Goal: Information Seeking & Learning: Learn about a topic

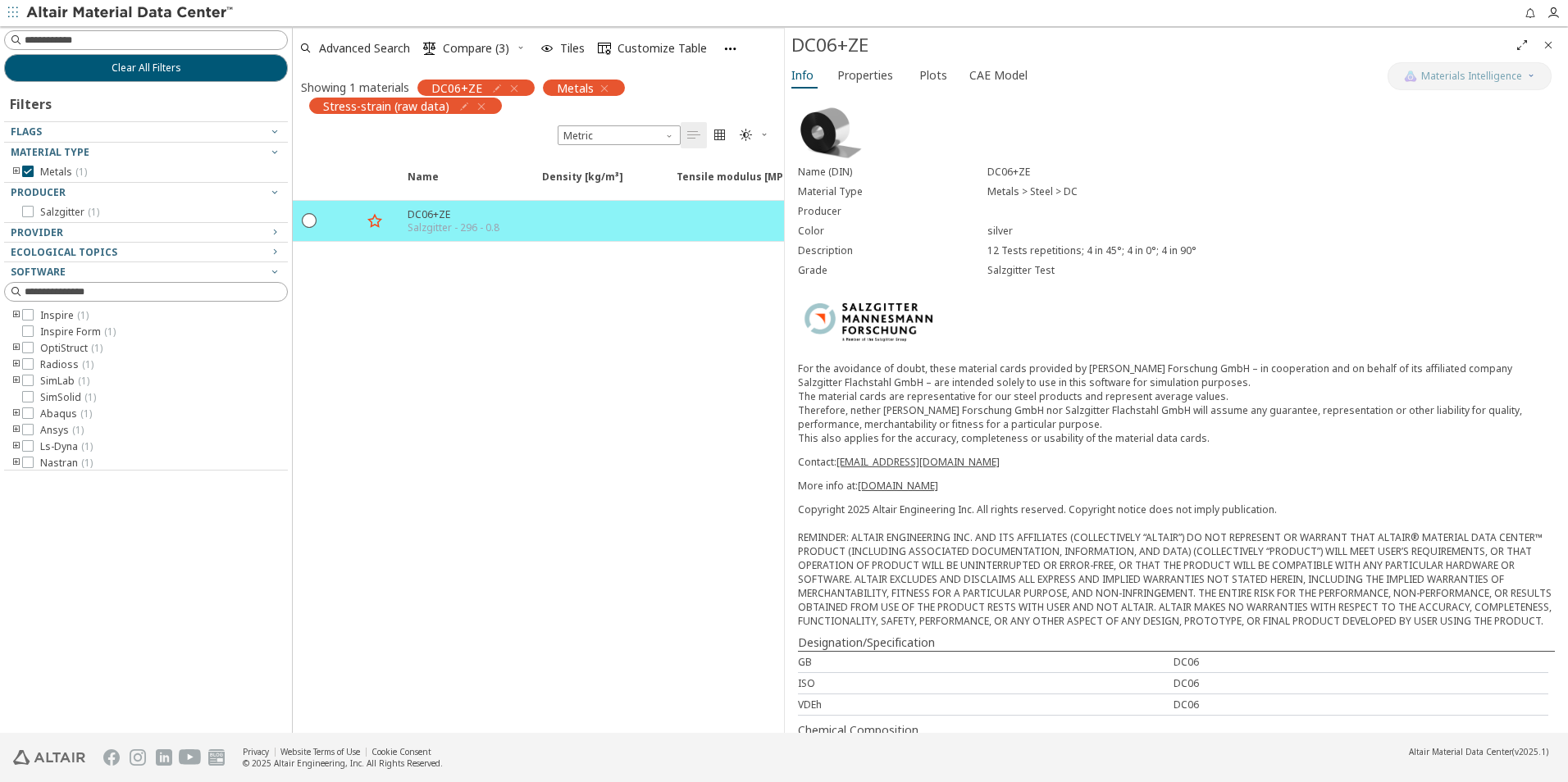
click at [482, 105] on icon "button" at bounding box center [482, 107] width 14 height 14
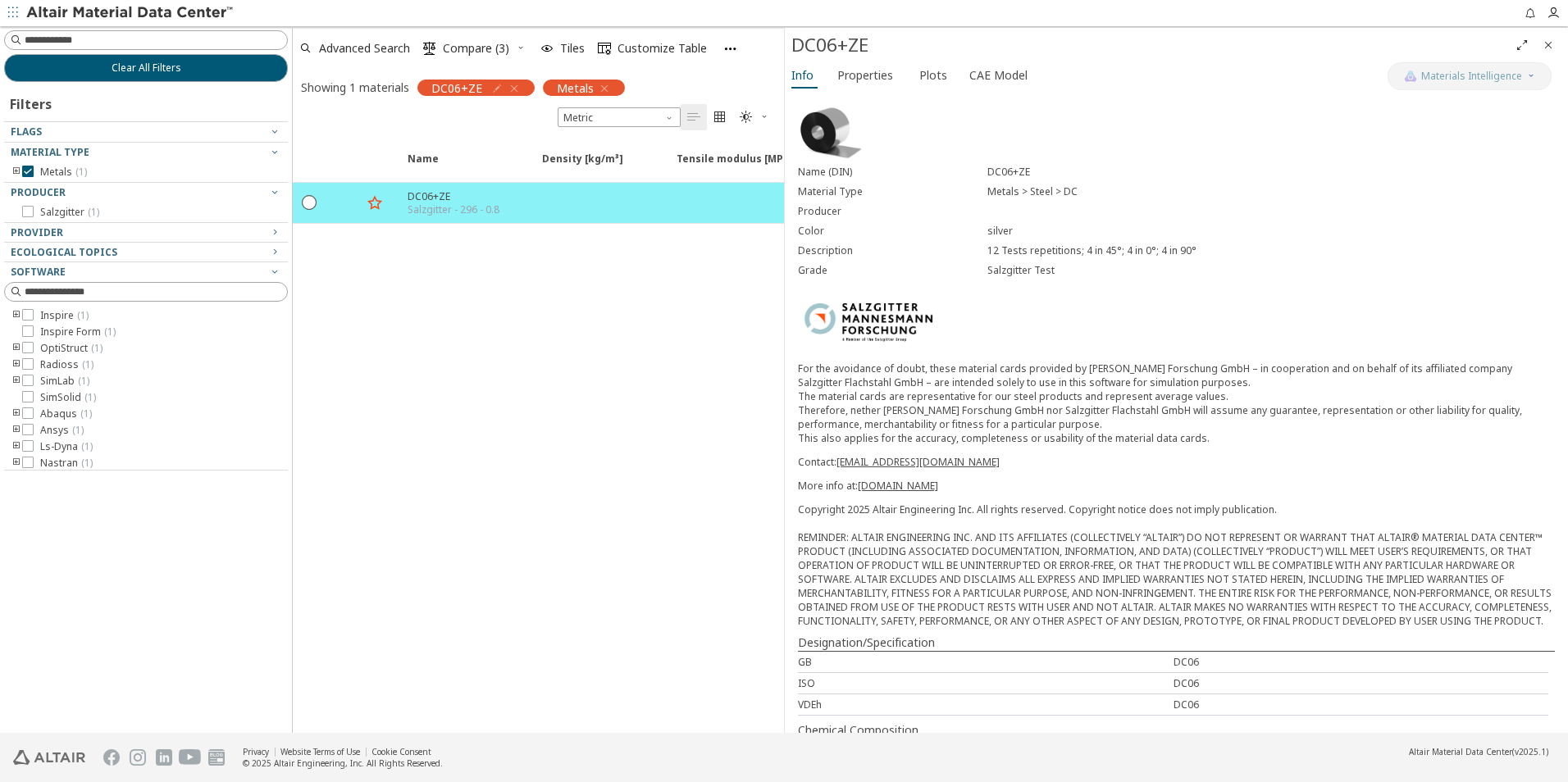
click at [509, 92] on icon "button" at bounding box center [515, 89] width 14 height 14
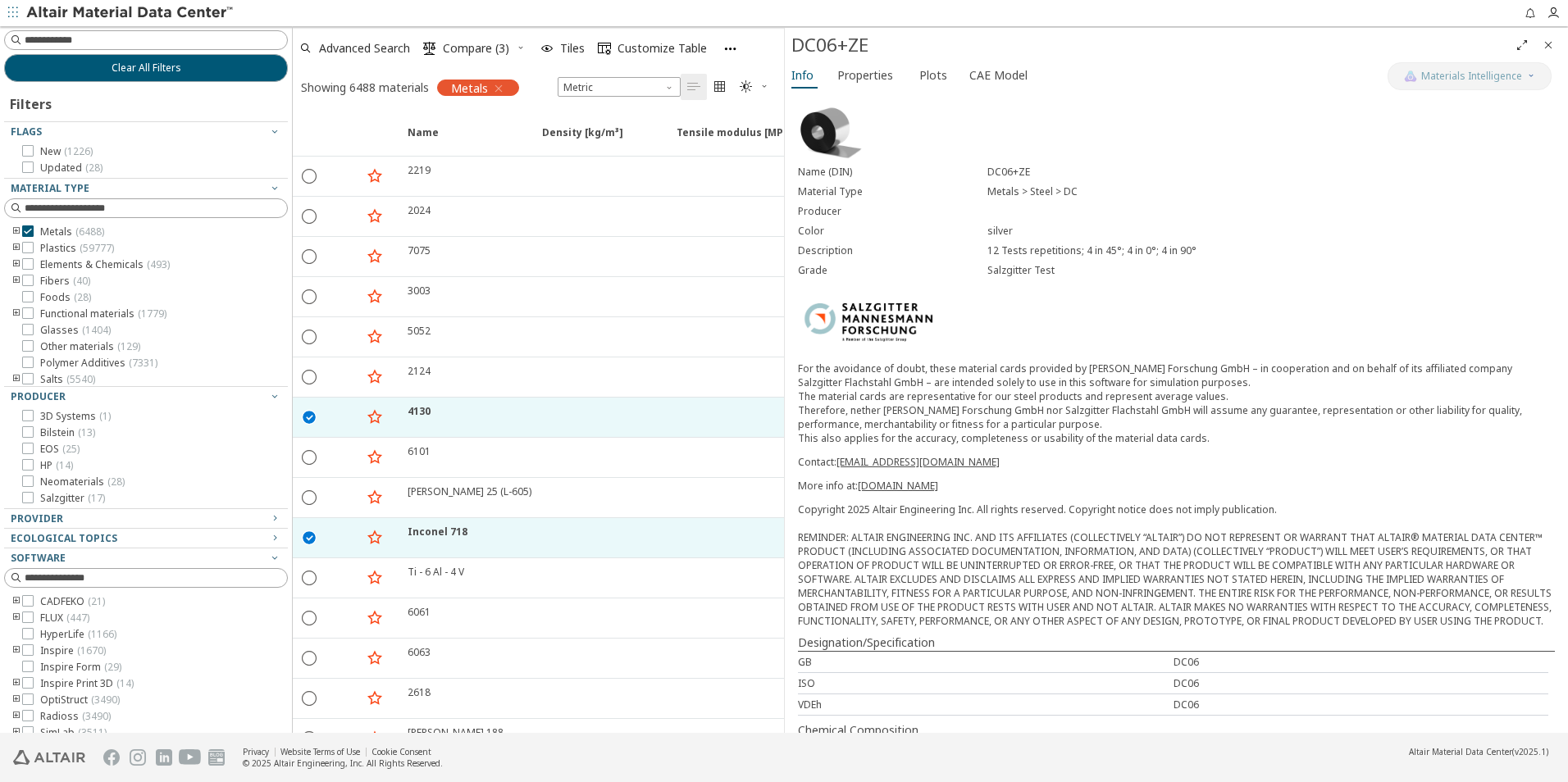
click at [500, 90] on icon "button" at bounding box center [499, 89] width 14 height 14
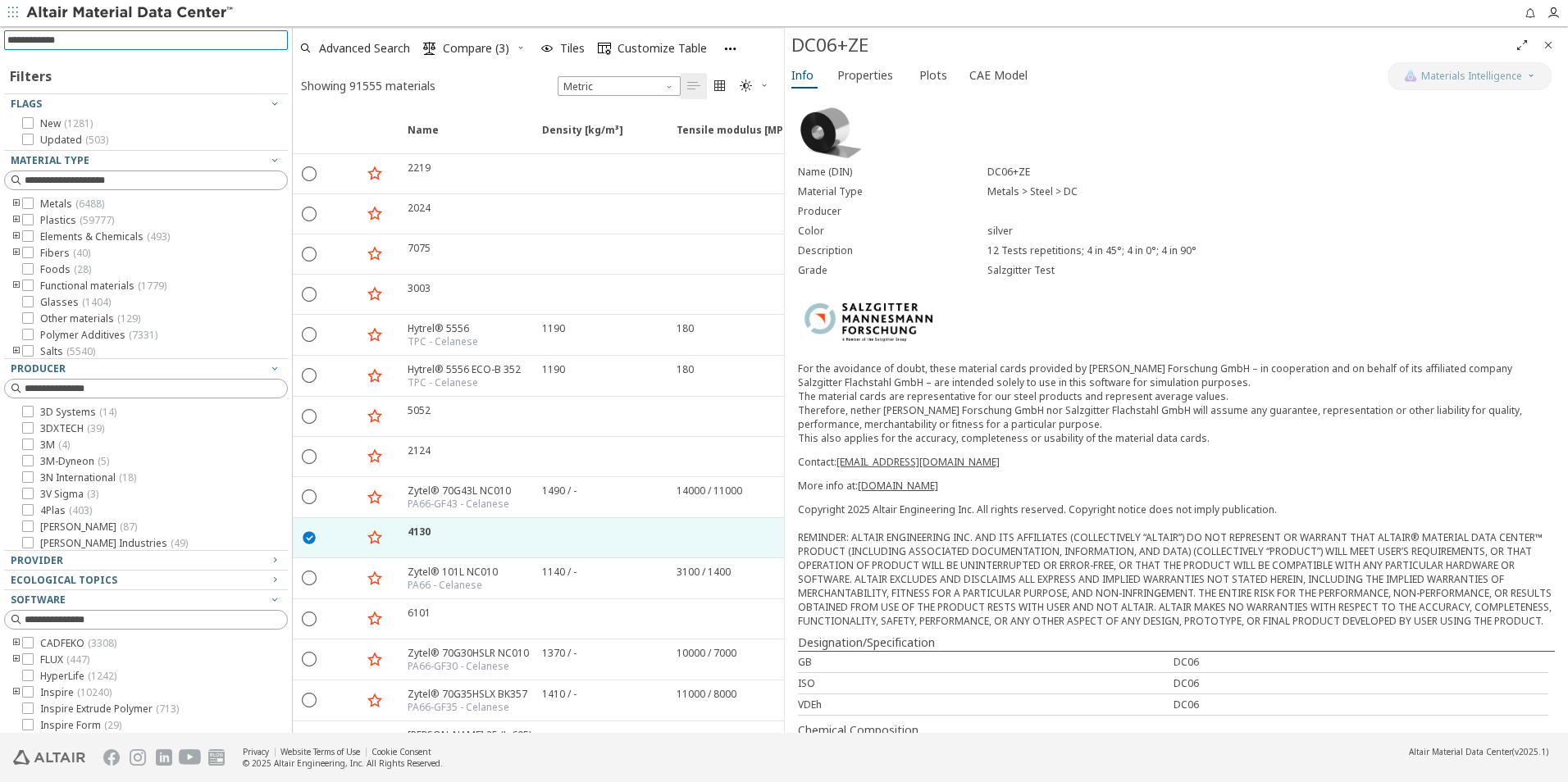
click at [121, 40] on input at bounding box center [148, 40] width 280 height 18
type input "********"
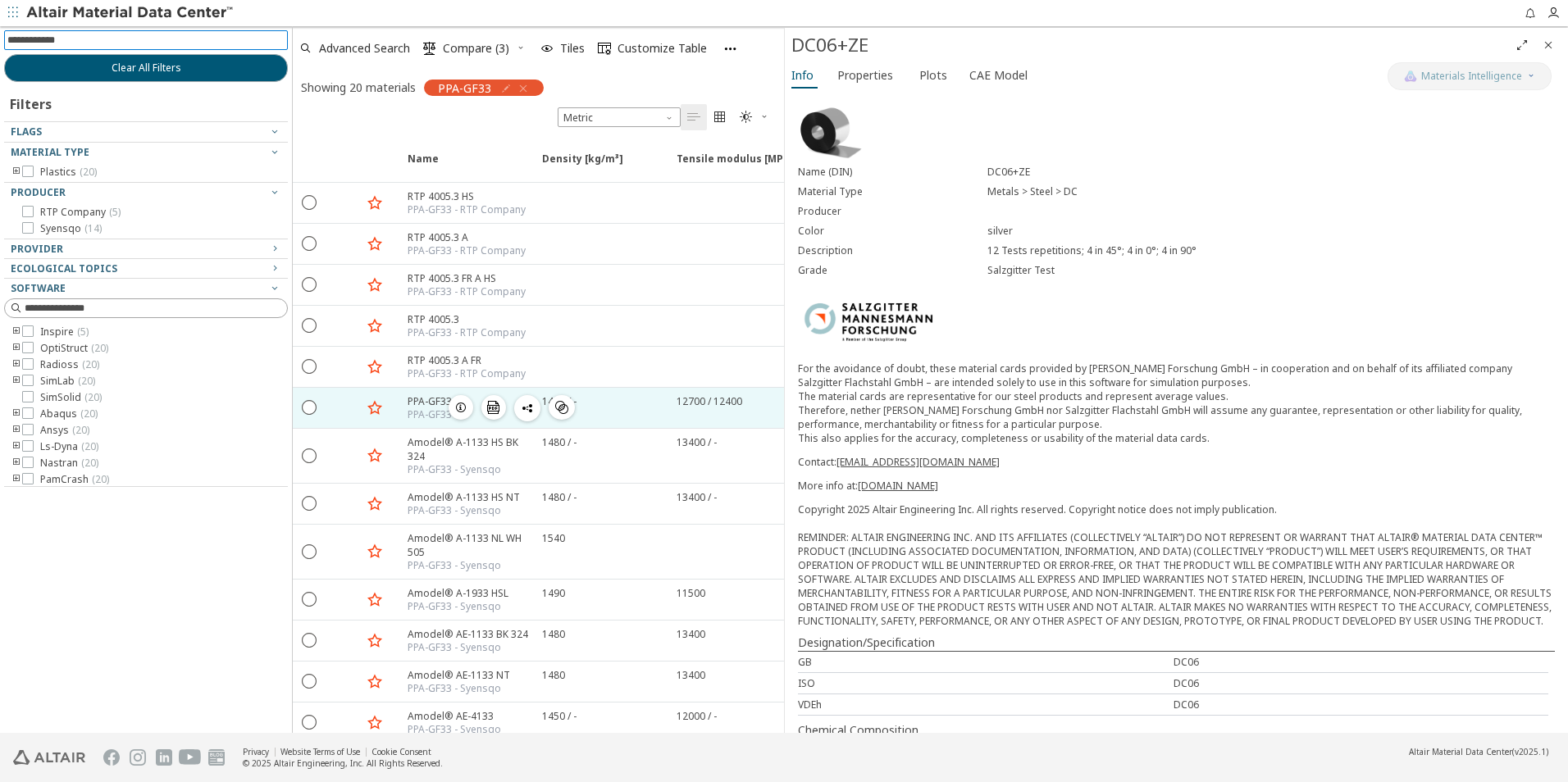
click at [412, 408] on div "PPA-GF33" at bounding box center [430, 415] width 44 height 14
click at [351, 408] on div at bounding box center [343, 408] width 36 height 41
click at [331, 414] on div at bounding box center [343, 408] width 36 height 41
click at [464, 410] on icon "button" at bounding box center [462, 407] width 14 height 14
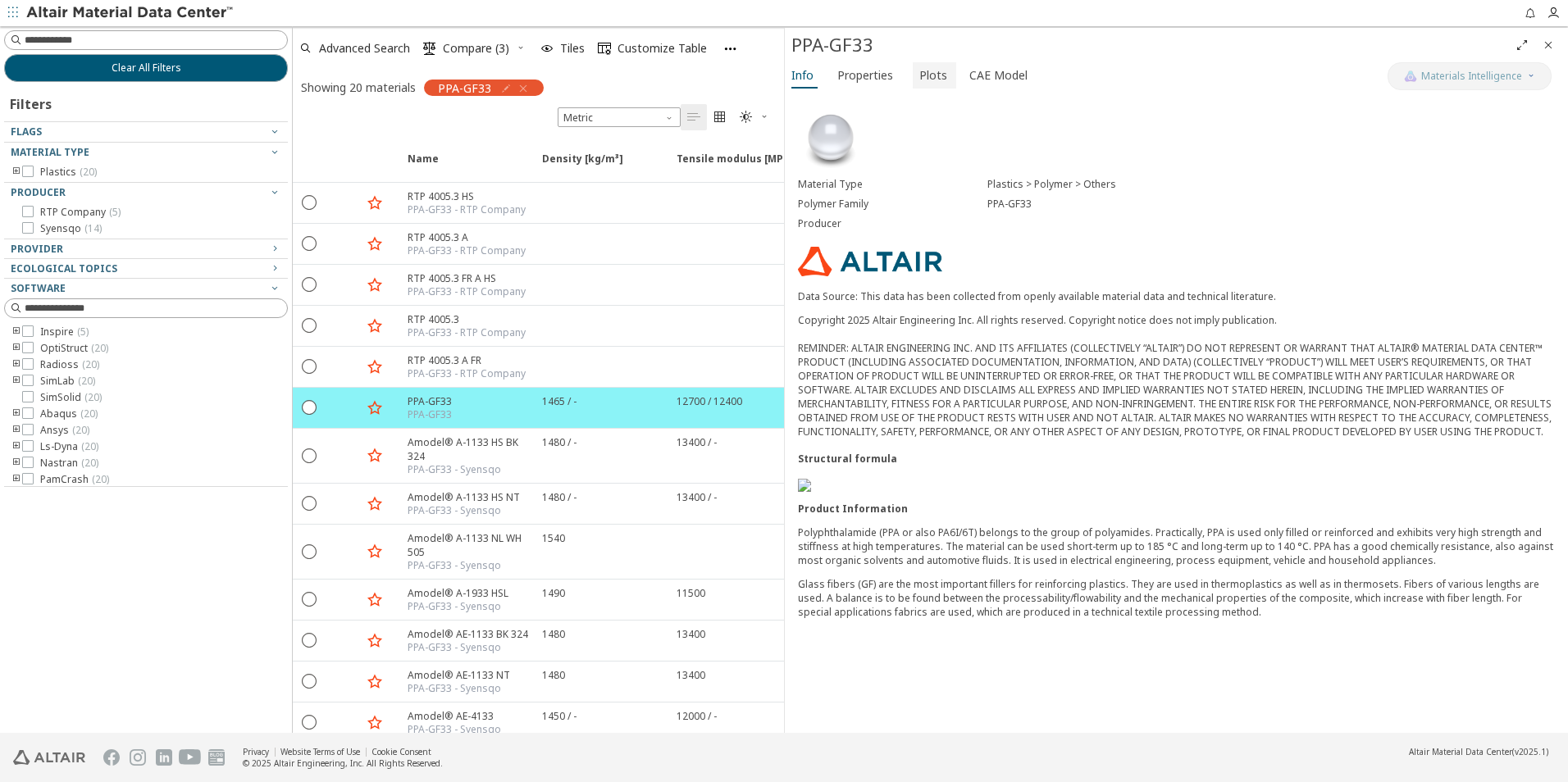
click at [923, 79] on span "Plots" at bounding box center [933, 75] width 28 height 26
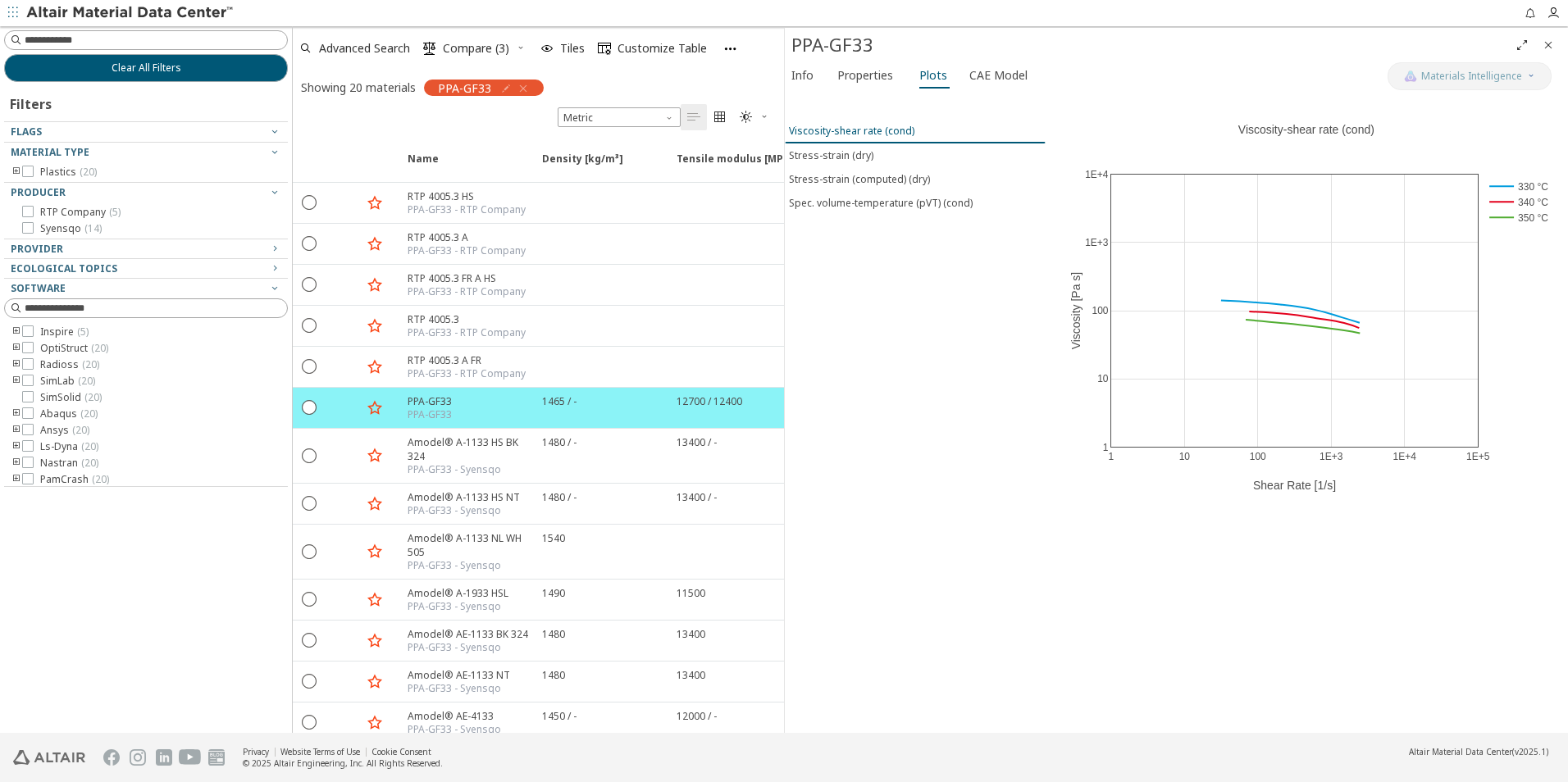
click at [867, 137] on div "Viscosity-shear rate (cond)" at bounding box center [852, 130] width 126 height 14
click at [877, 73] on span "Properties" at bounding box center [865, 75] width 56 height 26
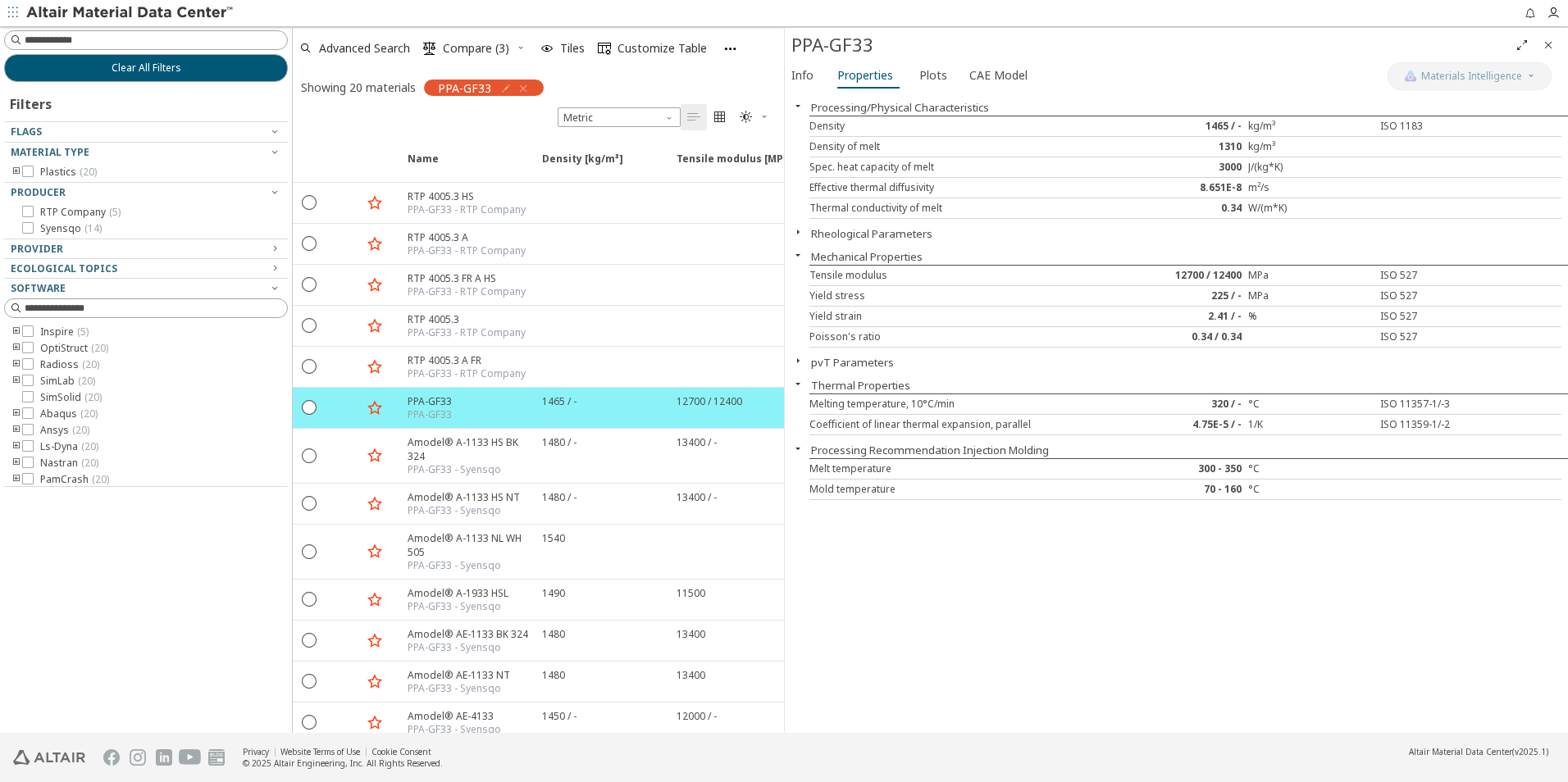
click at [792, 228] on icon "button" at bounding box center [798, 233] width 14 height 14
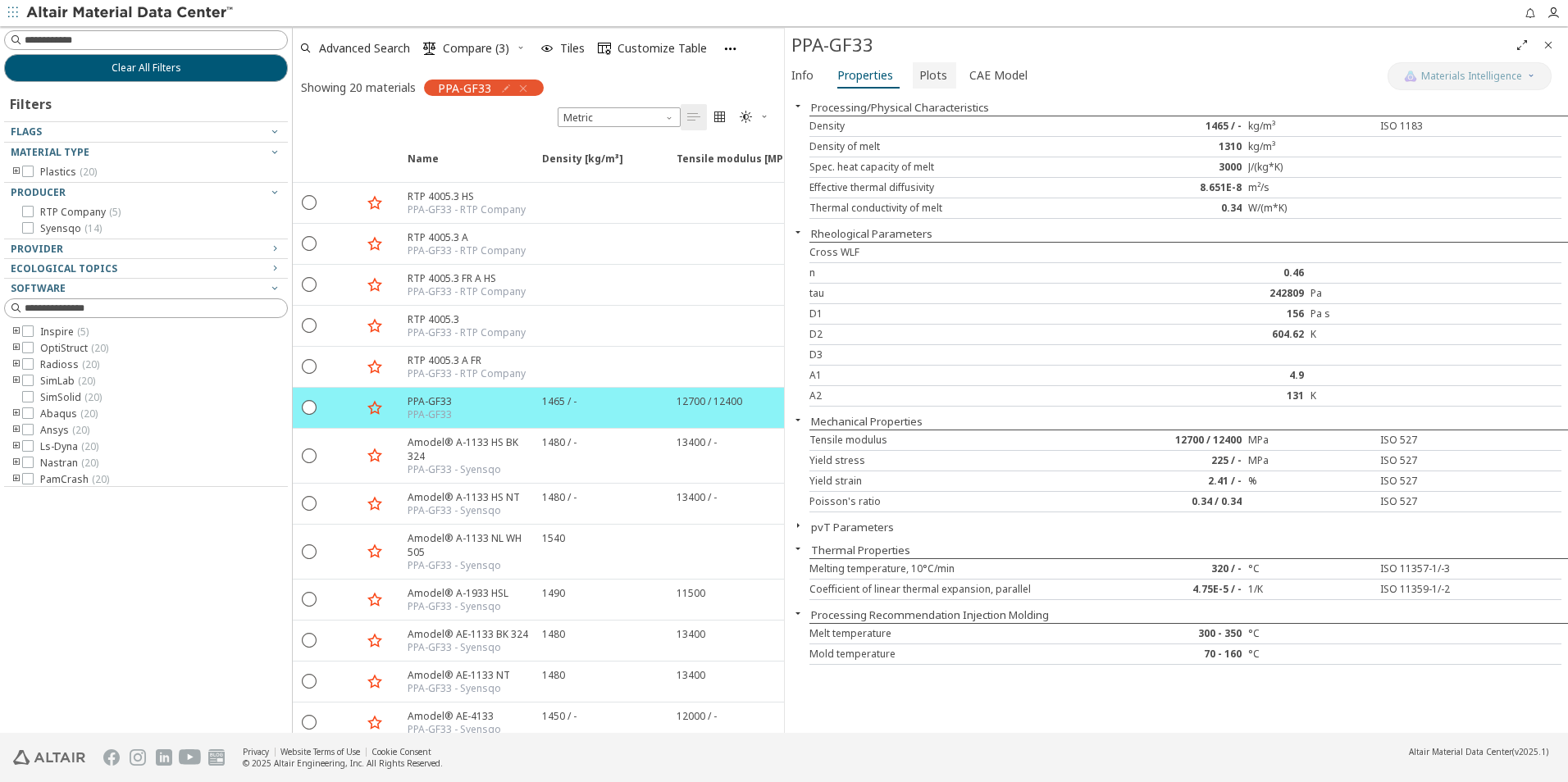
click at [919, 70] on span "Plots" at bounding box center [933, 75] width 28 height 26
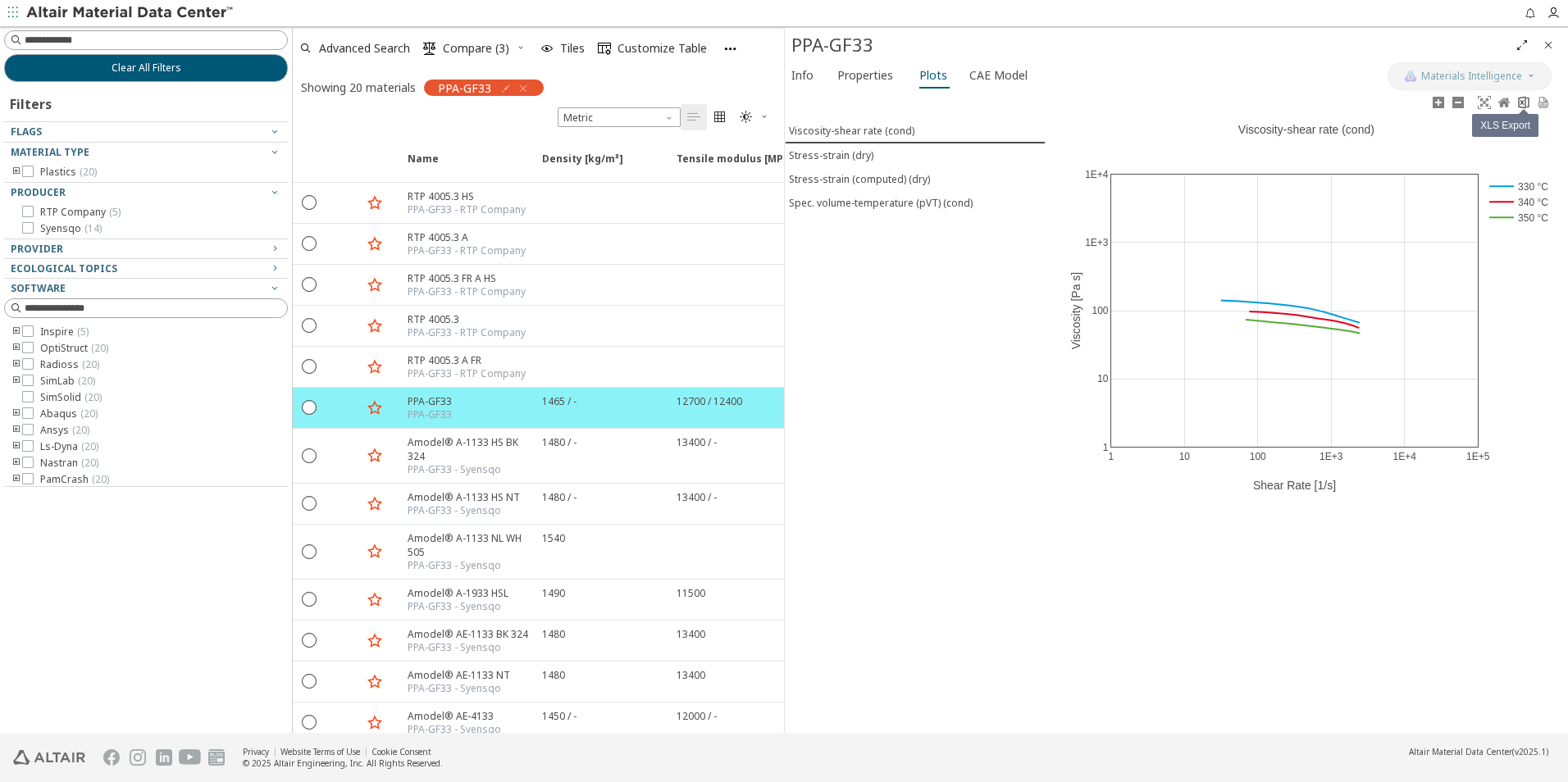
click at [1522, 105] on icon at bounding box center [1524, 102] width 14 height 14
click at [860, 80] on span "Properties" at bounding box center [865, 75] width 56 height 26
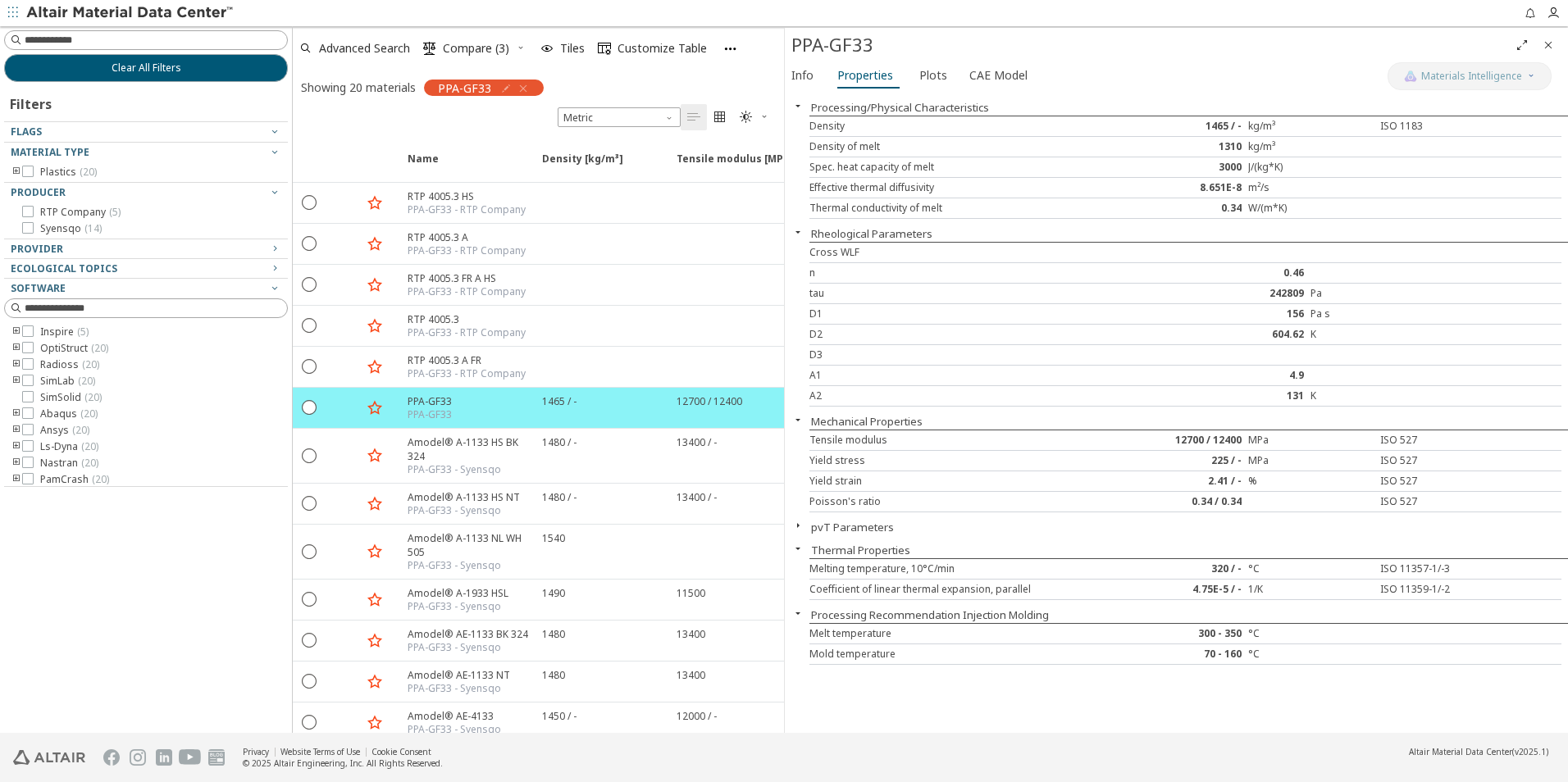
click at [797, 106] on icon "button" at bounding box center [798, 106] width 14 height 14
